Goal: Browse casually: Explore the website without a specific task or goal

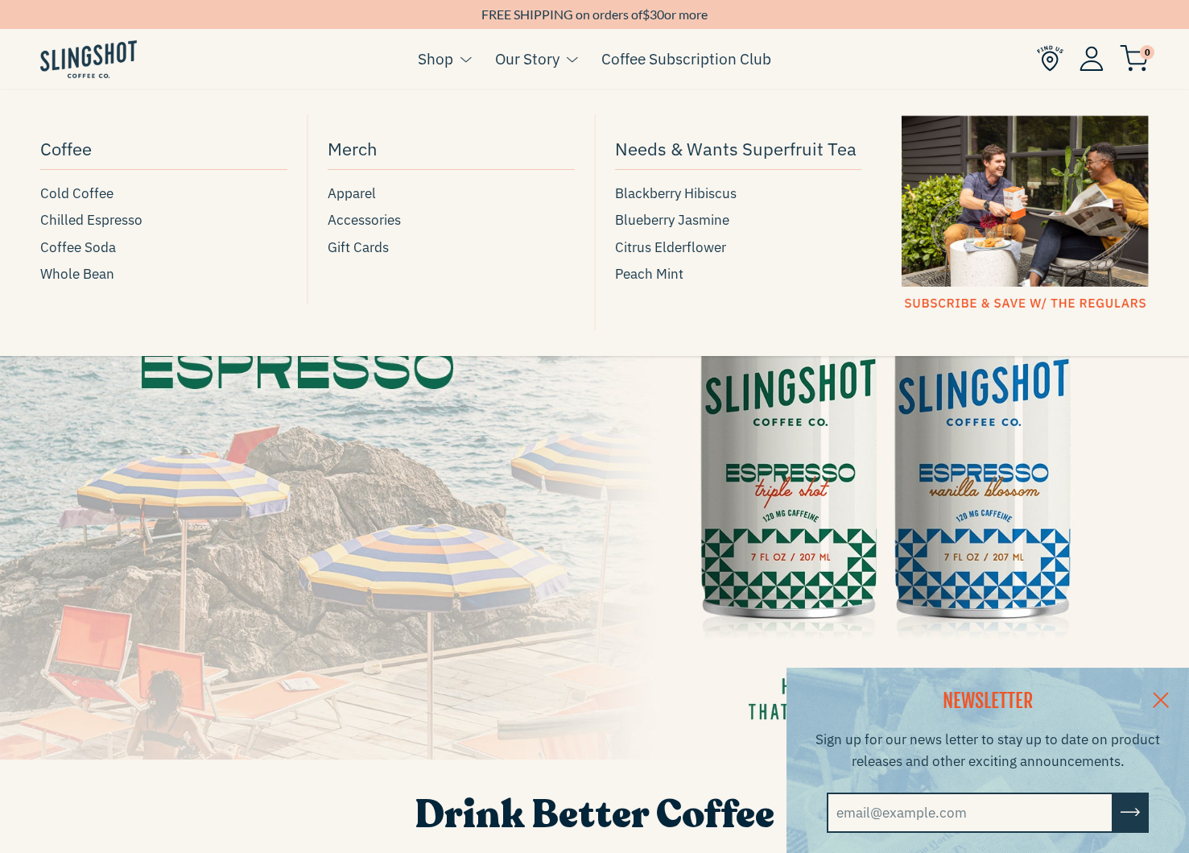
click at [425, 62] on link "Shop" at bounding box center [435, 59] width 35 height 24
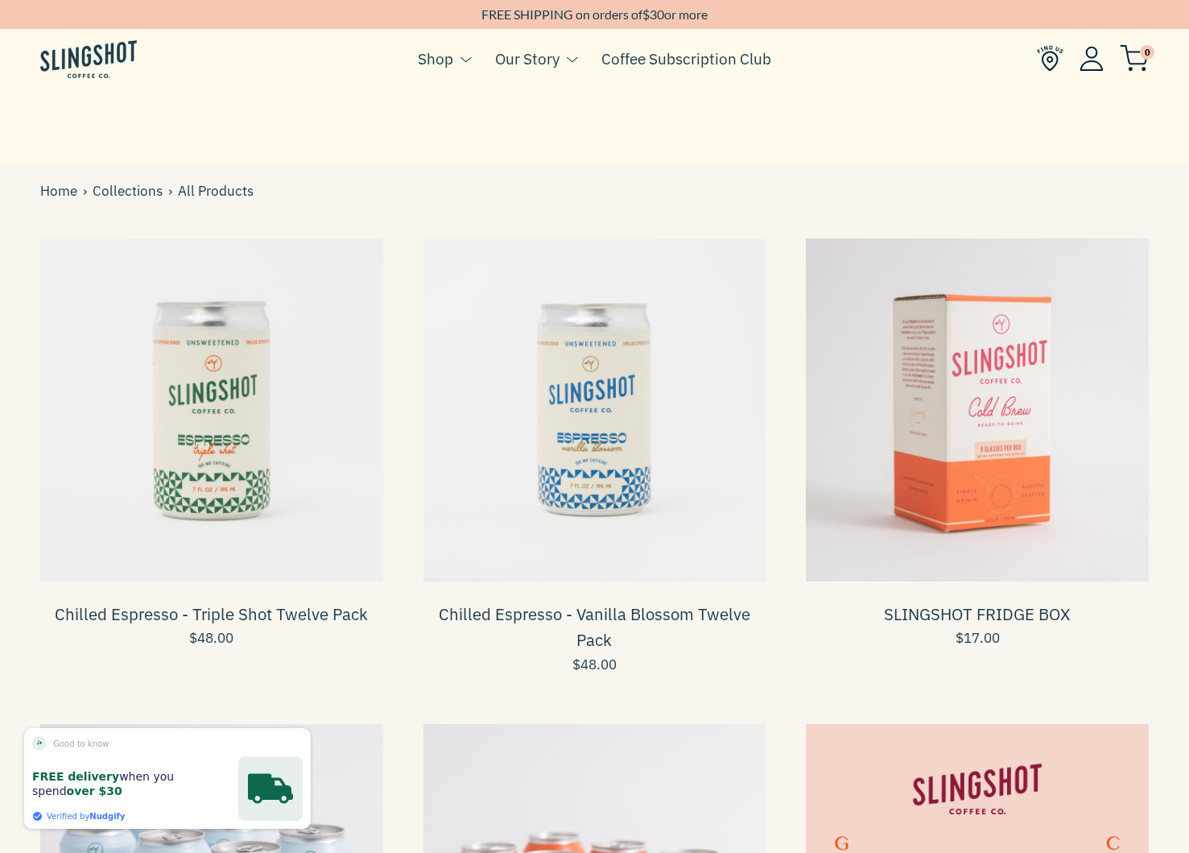
scroll to position [444, 0]
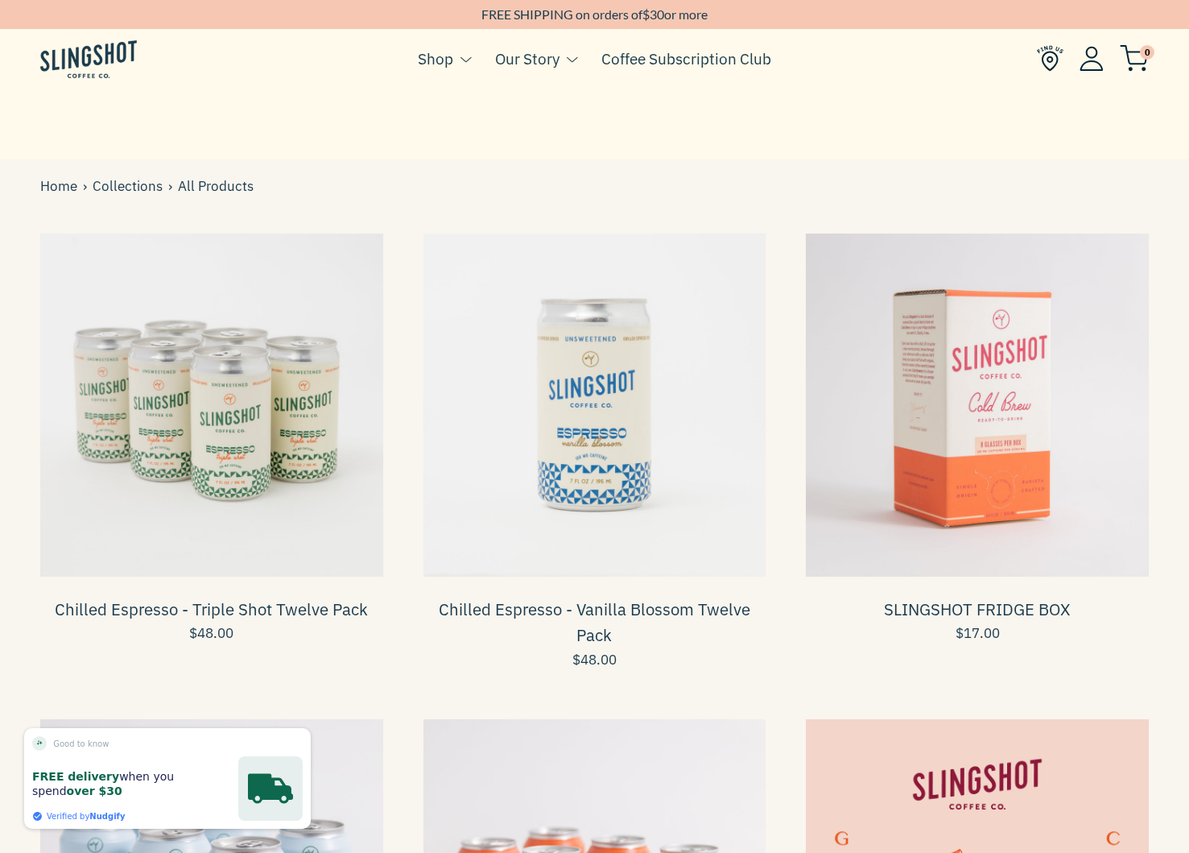
click at [204, 389] on span at bounding box center [211, 404] width 343 height 343
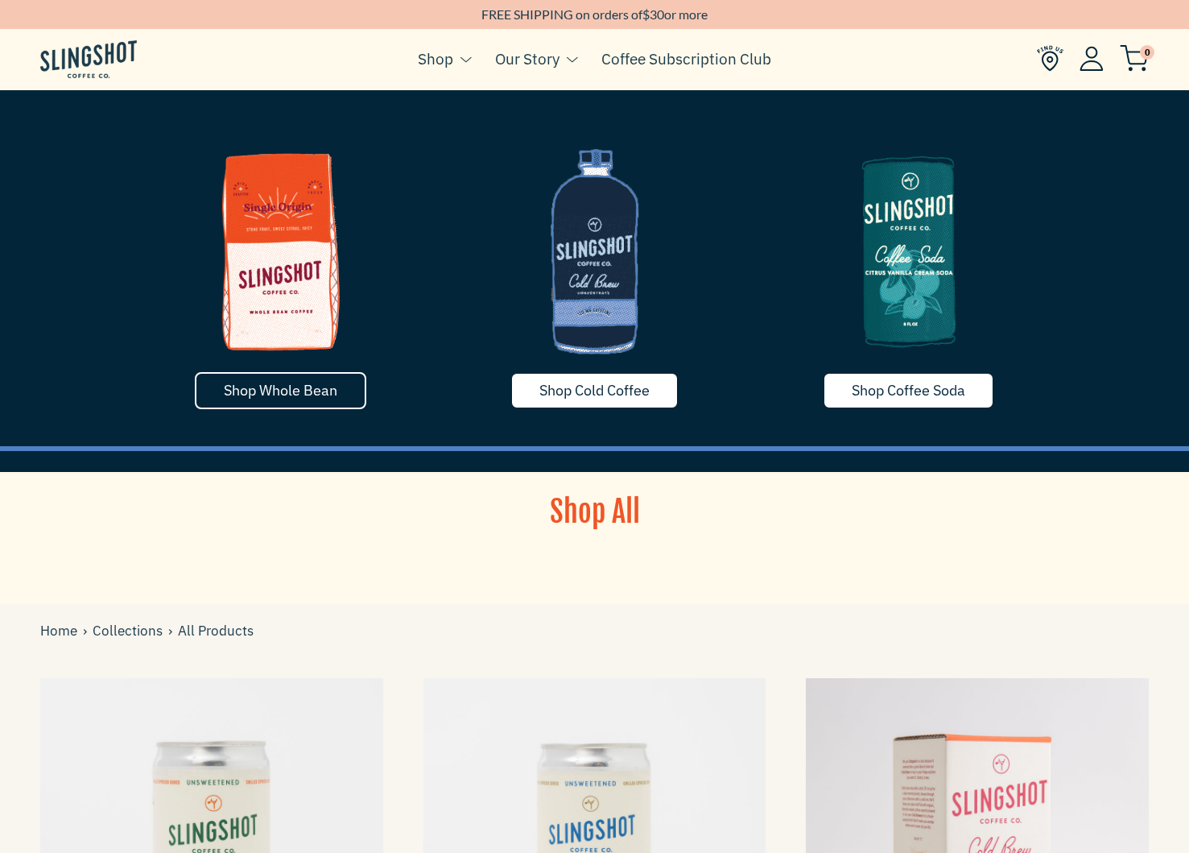
click at [260, 397] on span "Shop Whole Bean" at bounding box center [281, 390] width 114 height 19
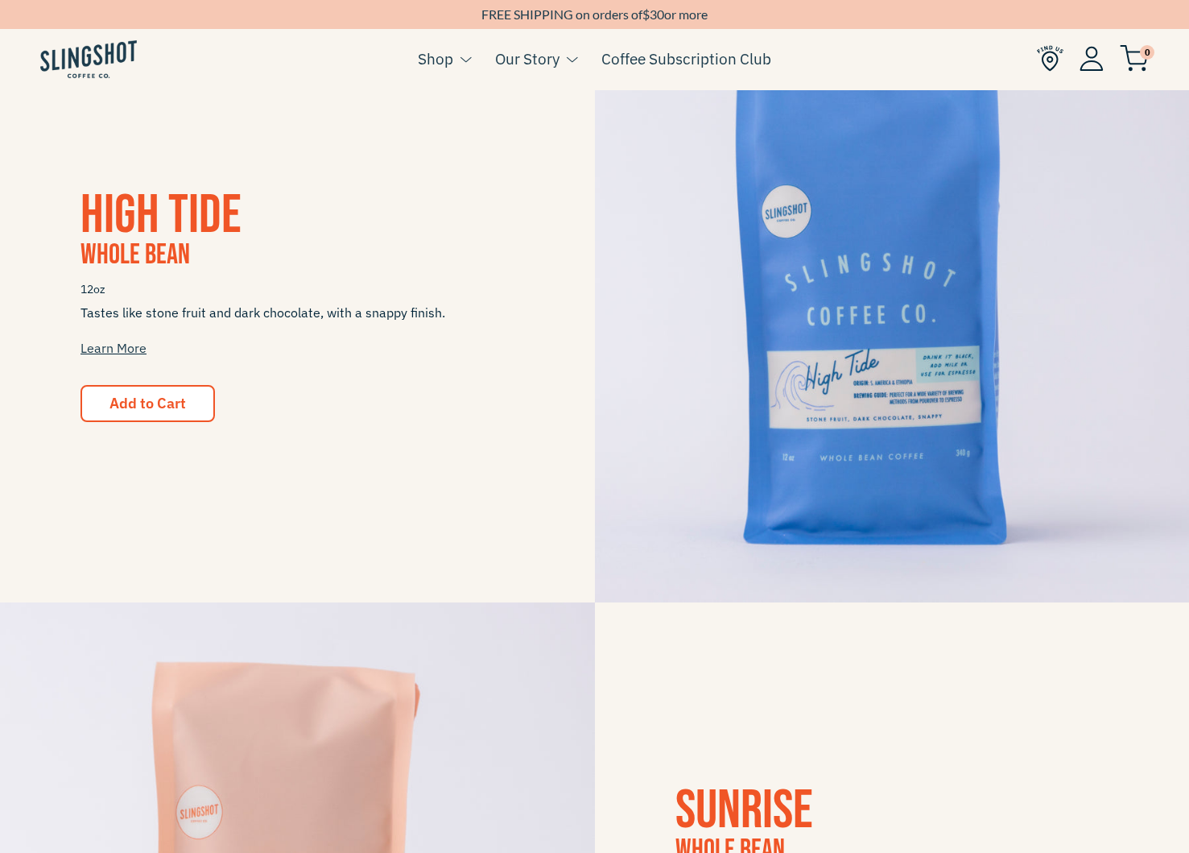
scroll to position [226, 0]
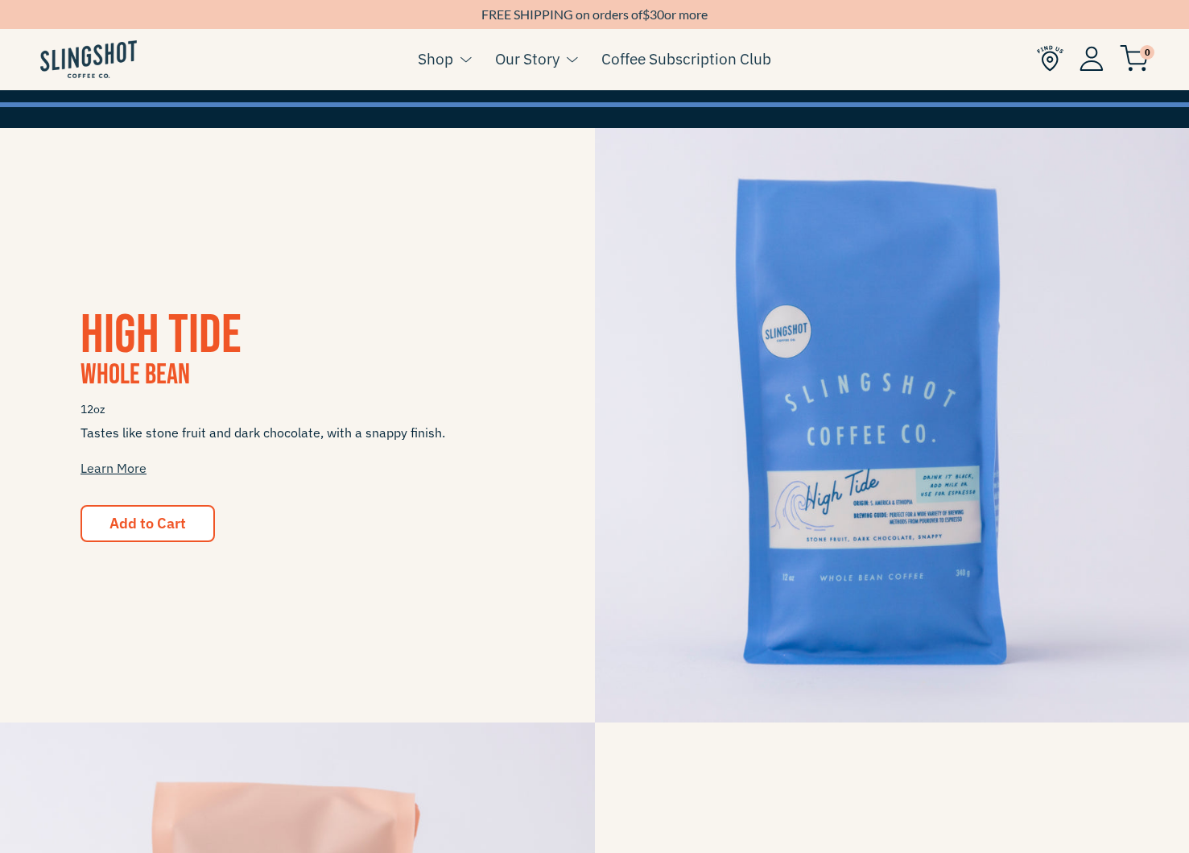
click at [188, 318] on span "High Tide" at bounding box center [161, 335] width 161 height 65
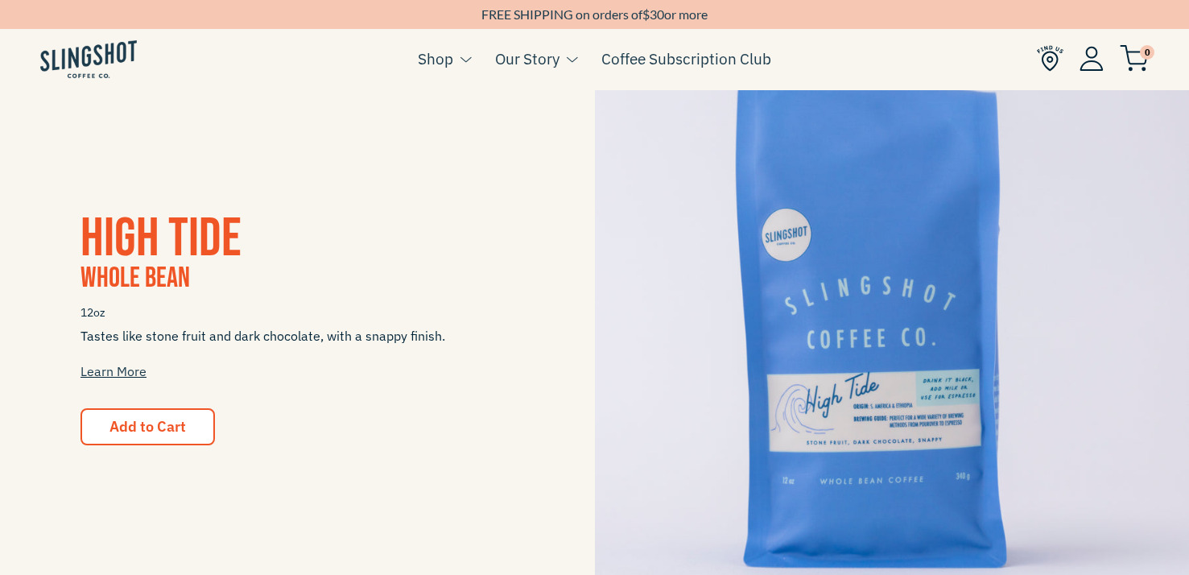
scroll to position [334, 0]
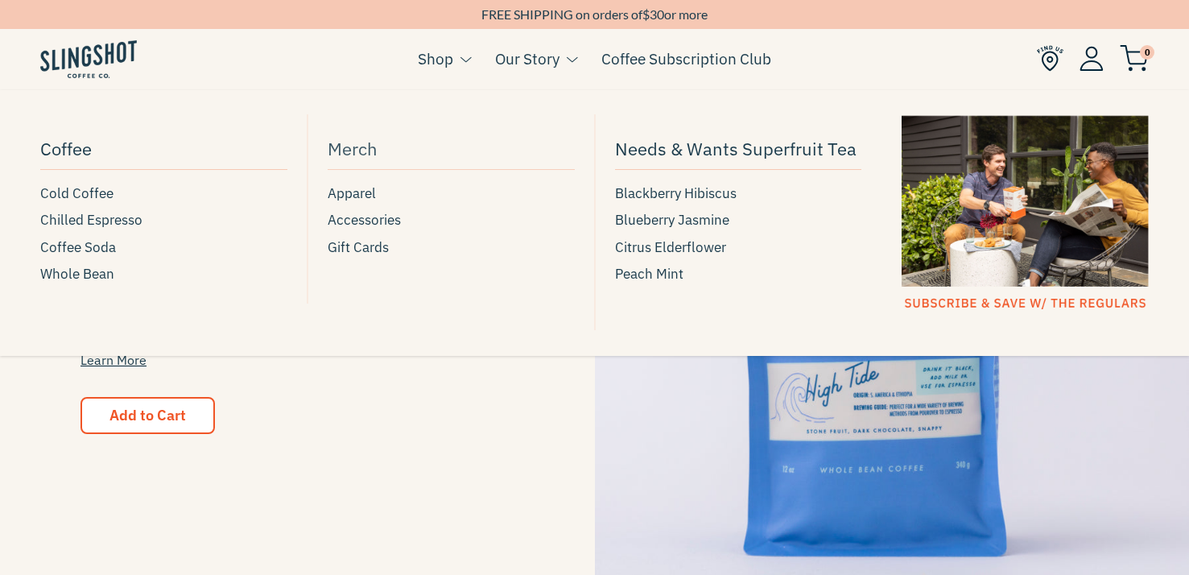
click at [365, 148] on span "Merch" at bounding box center [353, 148] width 50 height 28
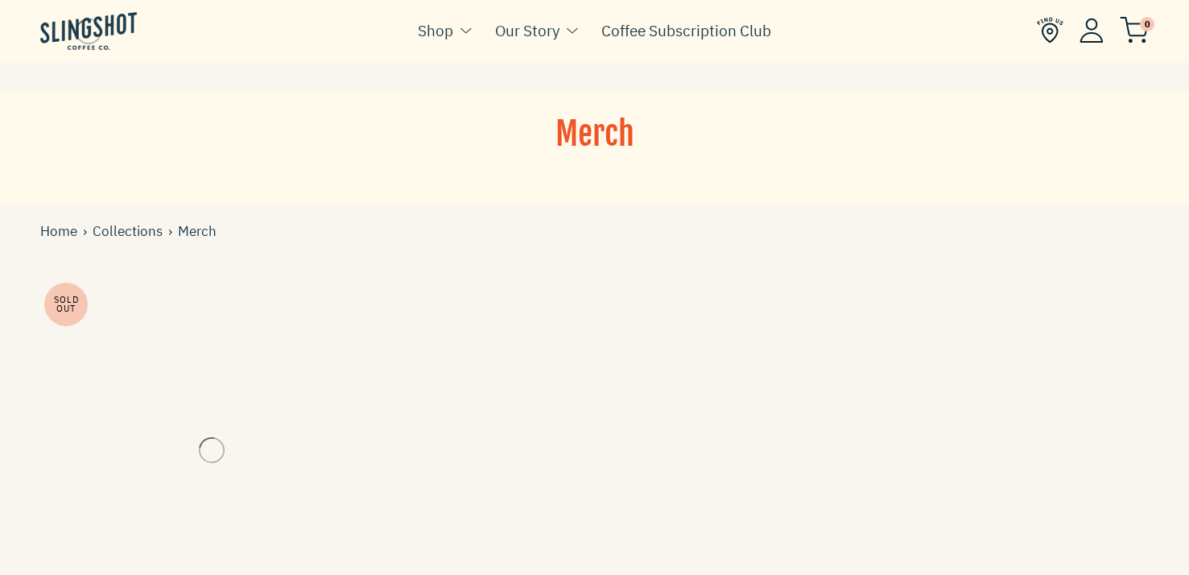
scroll to position [200, 0]
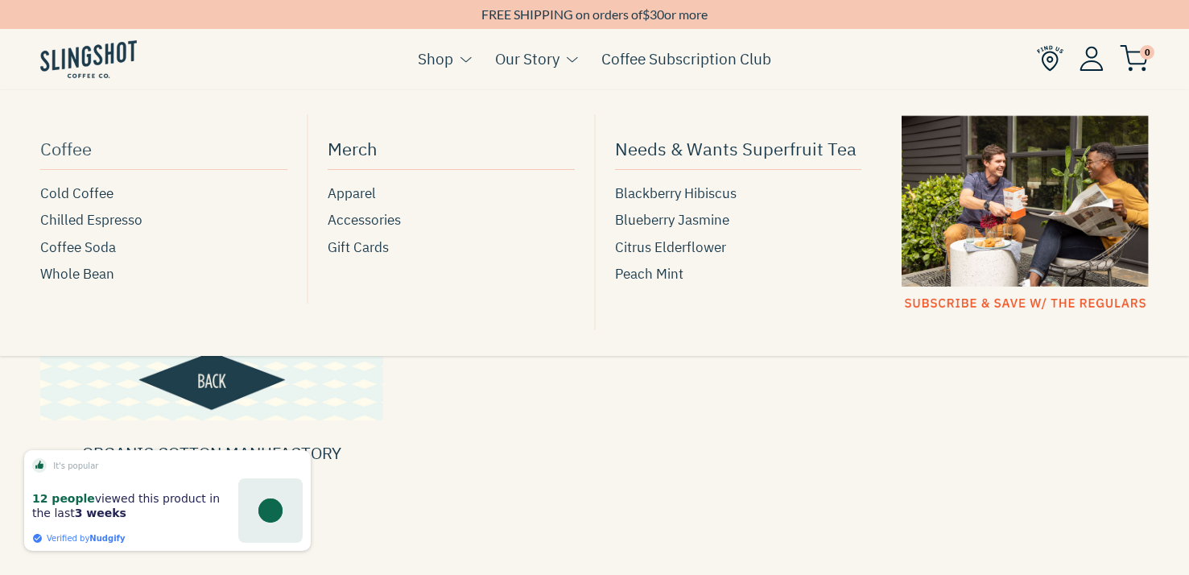
click at [99, 149] on link "Coffee" at bounding box center [163, 149] width 247 height 39
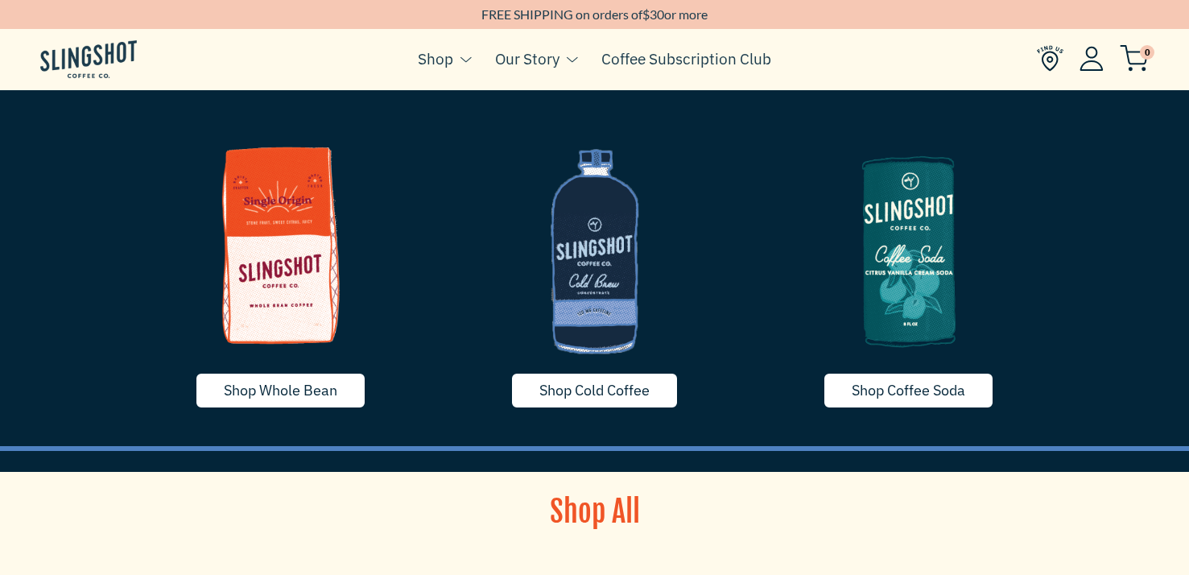
click at [287, 204] on img at bounding box center [281, 245] width 290 height 242
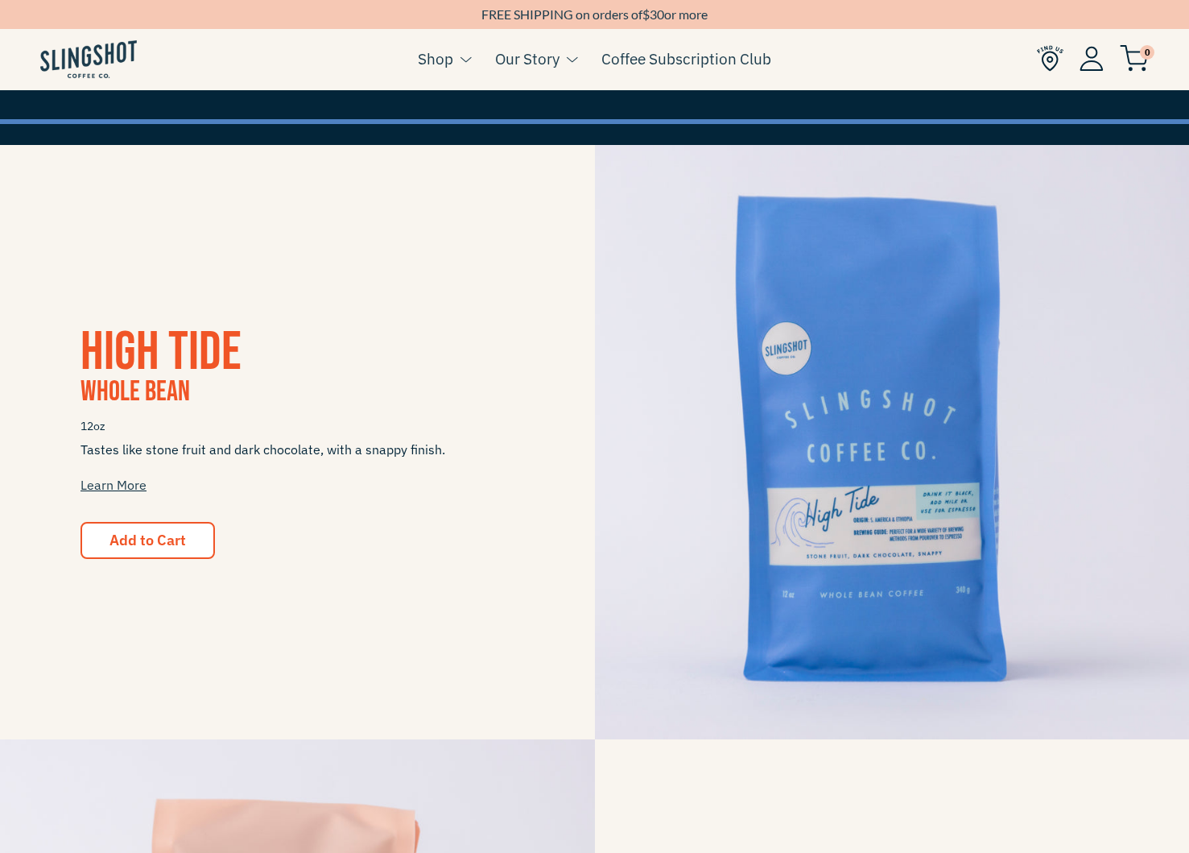
scroll to position [200, 0]
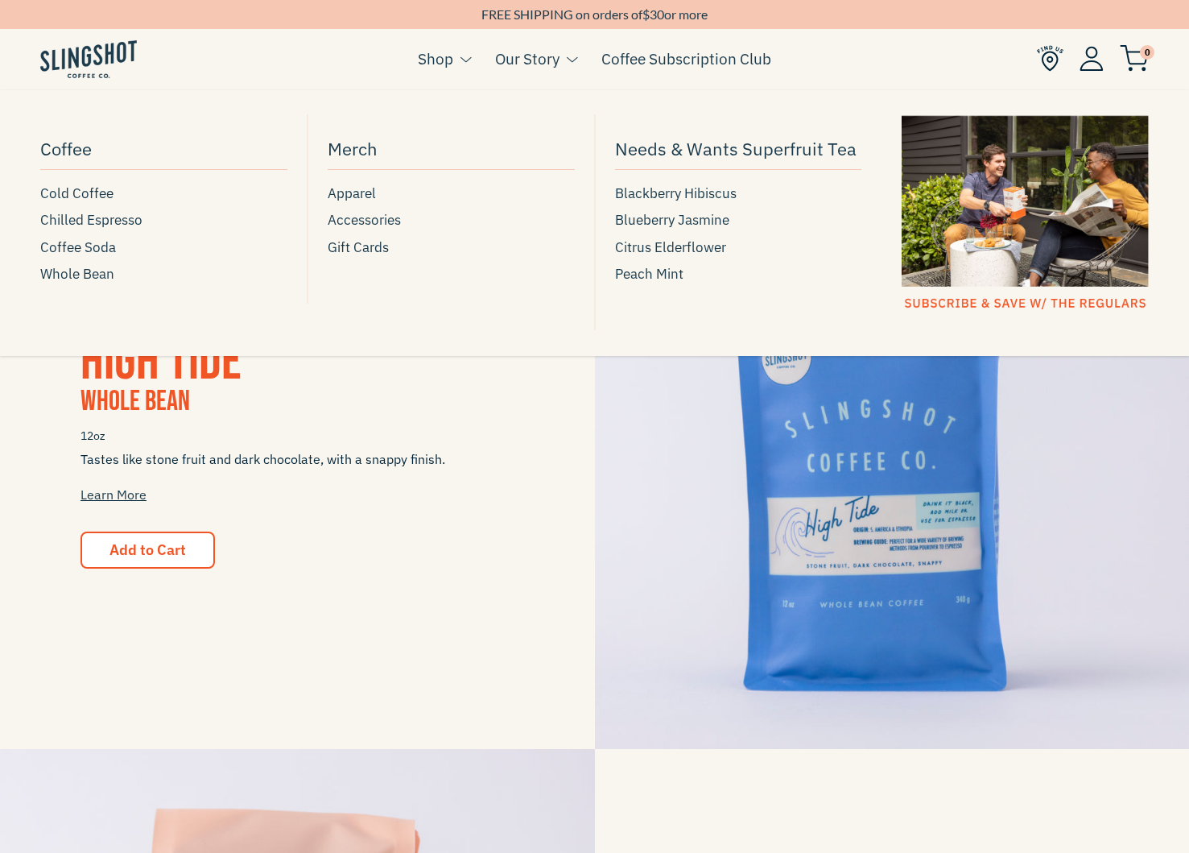
click at [448, 56] on link "Shop" at bounding box center [435, 59] width 35 height 24
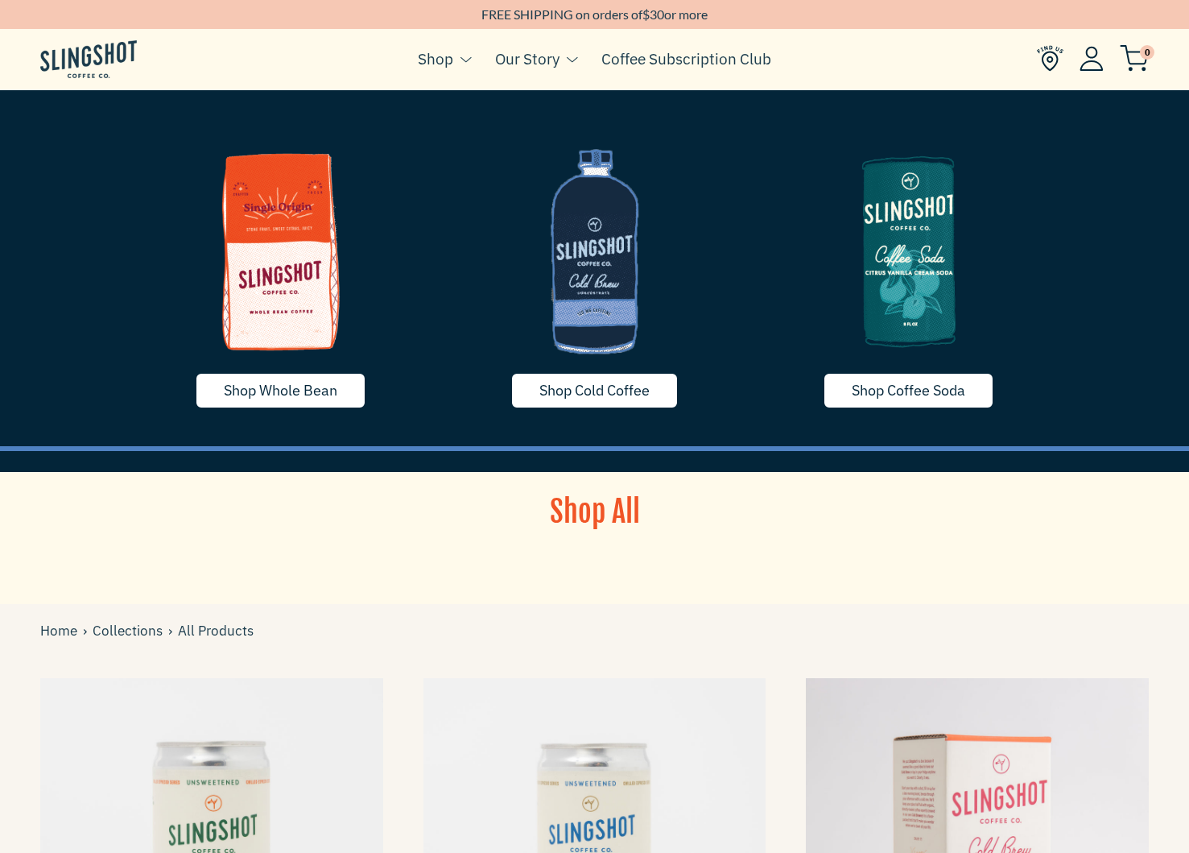
click at [88, 73] on img at bounding box center [88, 59] width 97 height 38
